Goal: Information Seeking & Learning: Learn about a topic

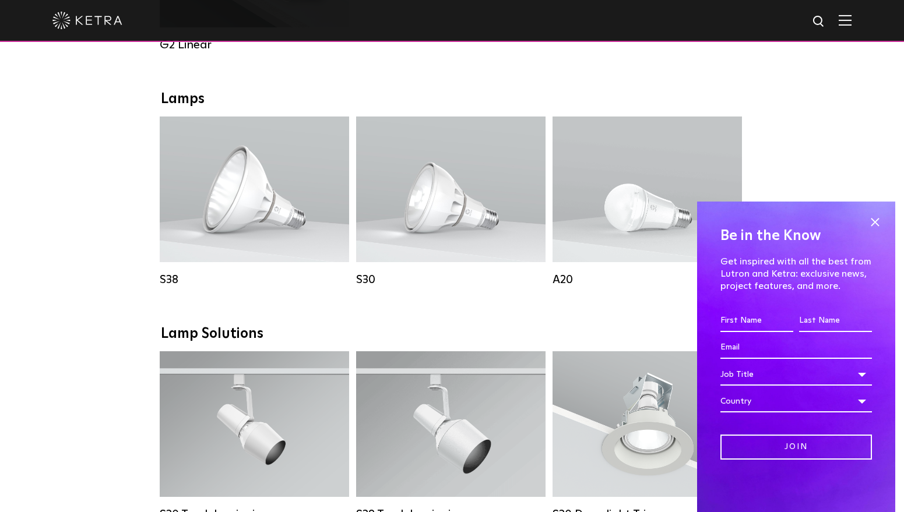
scroll to position [799, 0]
click at [878, 226] on span at bounding box center [874, 221] width 17 height 17
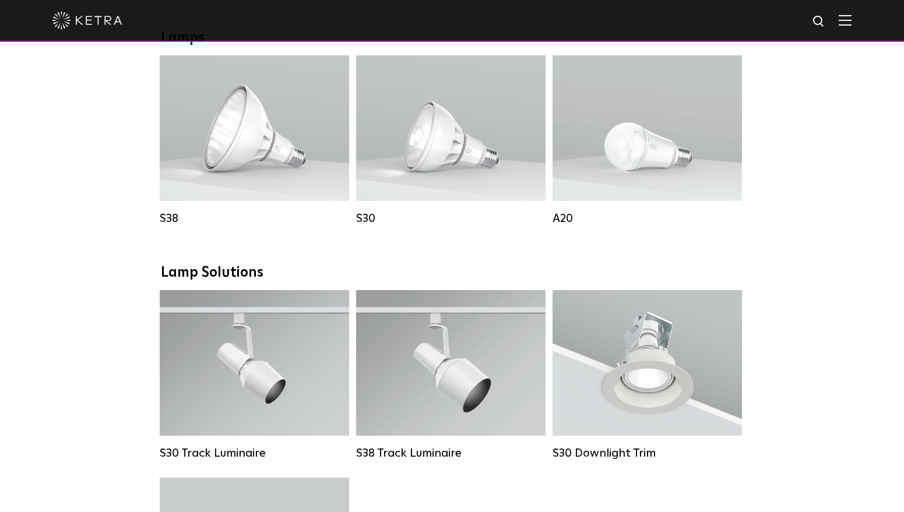
scroll to position [804, 0]
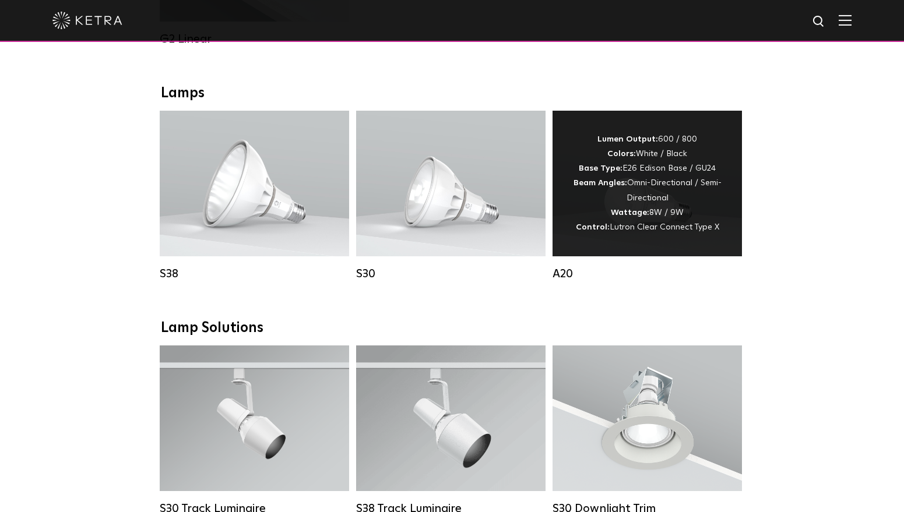
click at [717, 194] on div "Lumen Output: 600 / 800 Colors: White / Black Base Type: E26 Edison Base / GU24…" at bounding box center [647, 183] width 154 height 103
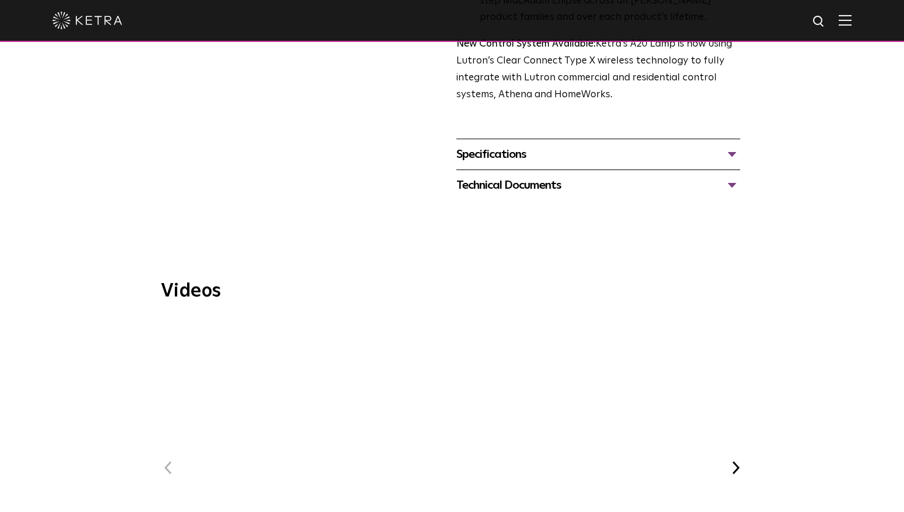
scroll to position [524, 0]
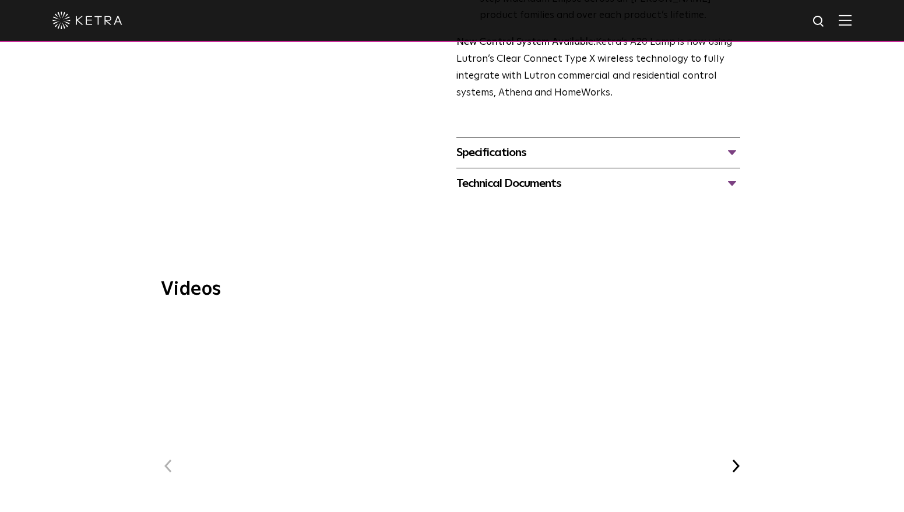
click at [464, 411] on span "WELL Certified: Delos HQ" at bounding box center [452, 478] width 392 height 322
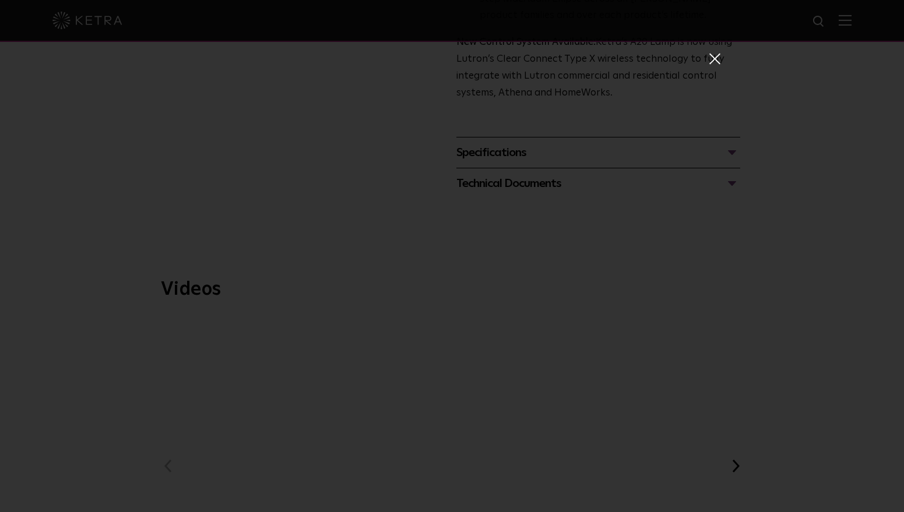
click at [714, 60] on span at bounding box center [714, 58] width 13 height 12
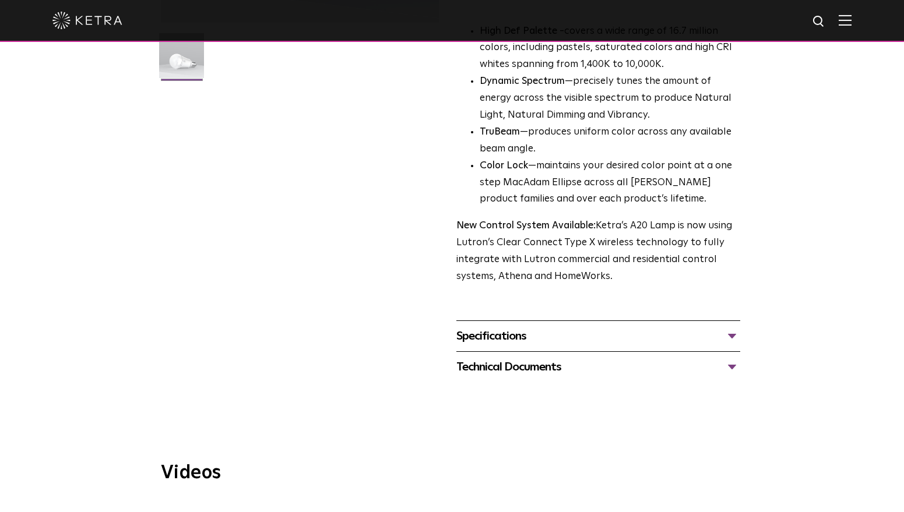
scroll to position [289, 0]
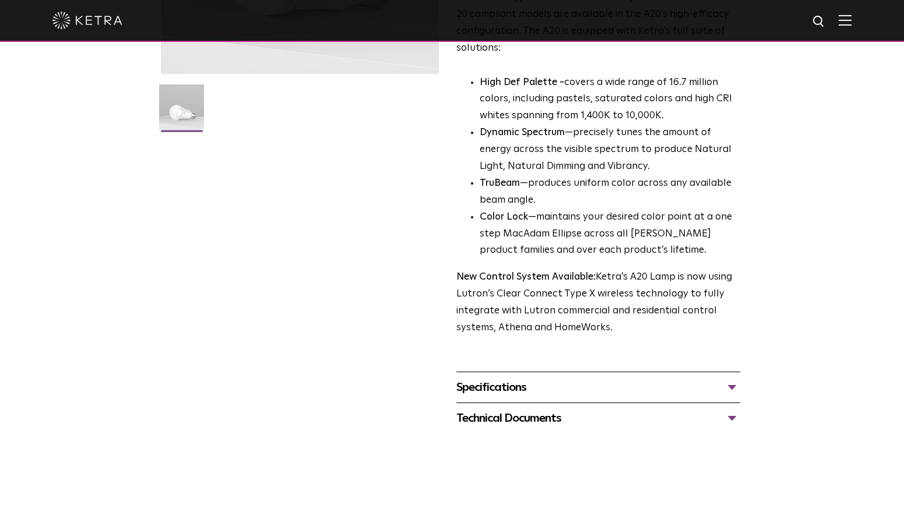
click at [521, 378] on div "Specifications" at bounding box center [598, 387] width 284 height 19
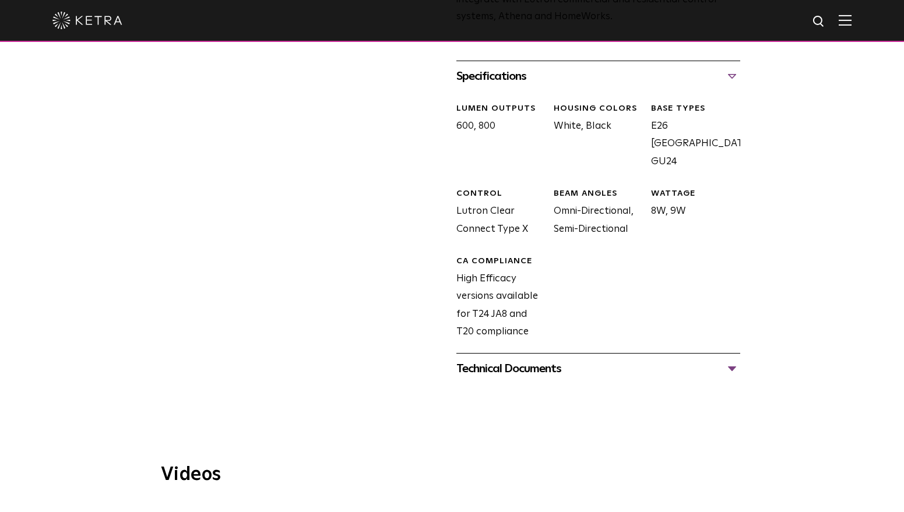
scroll to position [609, 0]
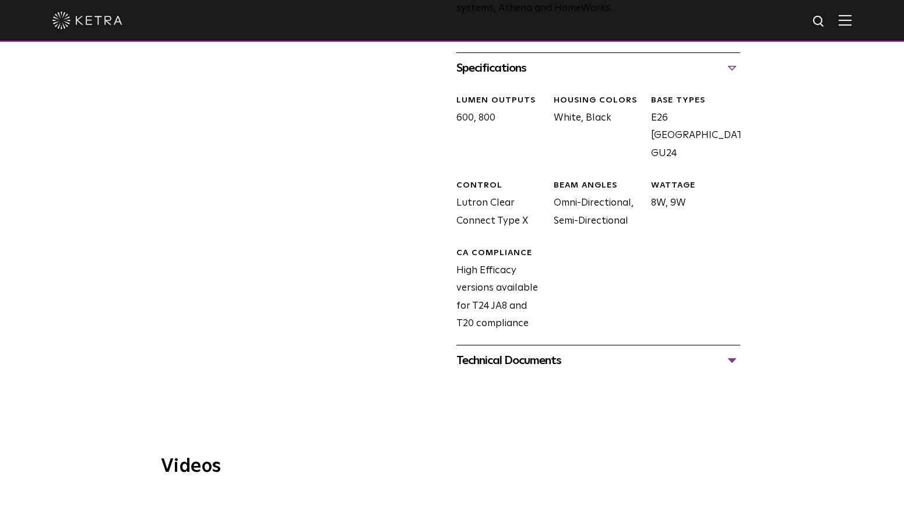
click at [522, 351] on div "Technical Documents" at bounding box center [598, 360] width 284 height 19
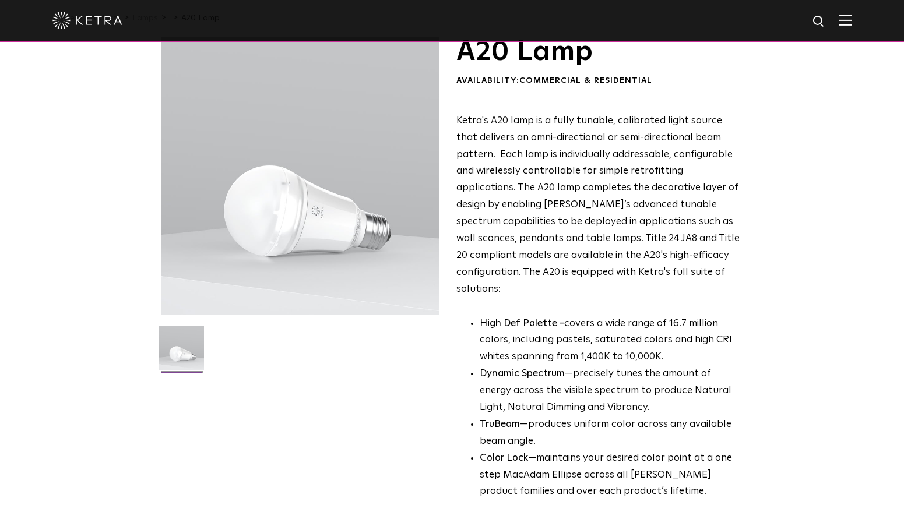
scroll to position [0, 0]
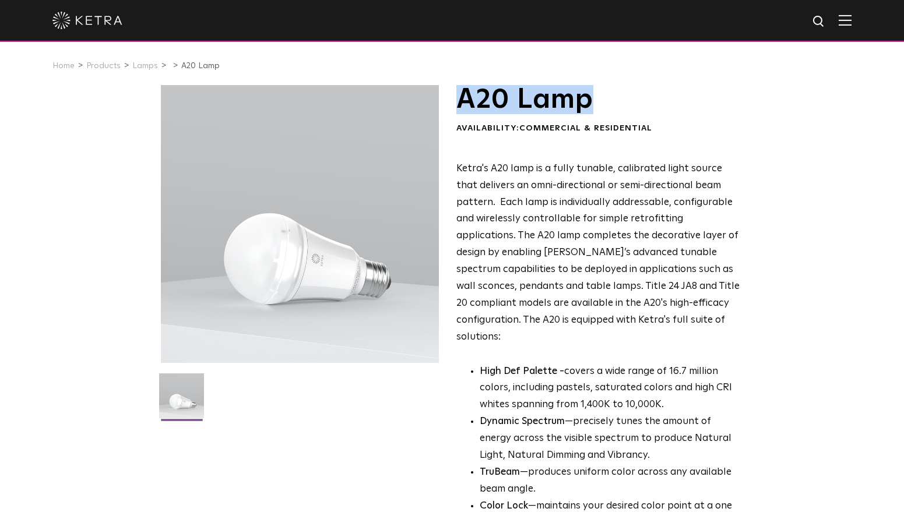
drag, startPoint x: 592, startPoint y: 103, endPoint x: 462, endPoint y: 93, distance: 129.8
click at [462, 93] on h1 "A20 Lamp" at bounding box center [598, 99] width 284 height 29
copy h1 "A20 Lamp"
